Goal: Check status: Check status

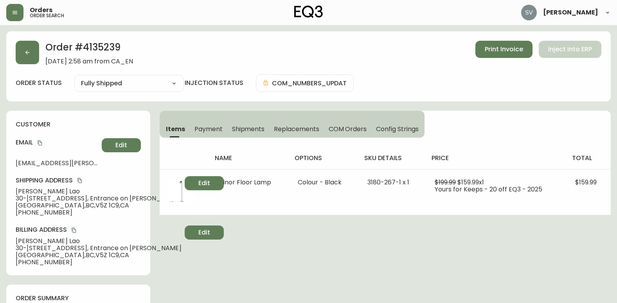
select select "FULLY_SHIPPED"
click at [26, 58] on button "button" at bounding box center [27, 52] width 23 height 23
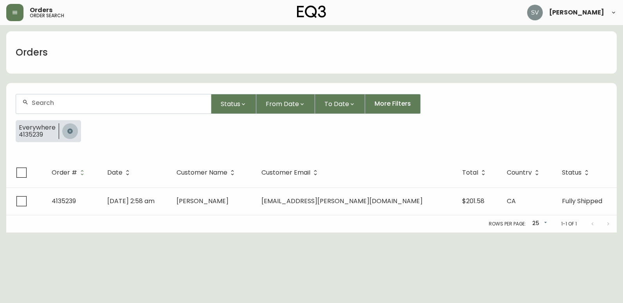
click at [68, 130] on icon "button" at bounding box center [69, 130] width 5 height 5
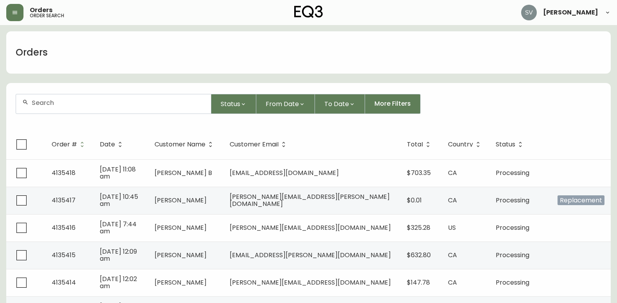
click at [133, 108] on div at bounding box center [113, 103] width 195 height 19
type input "[PERSON_NAME]"
